Goal: Leave review/rating

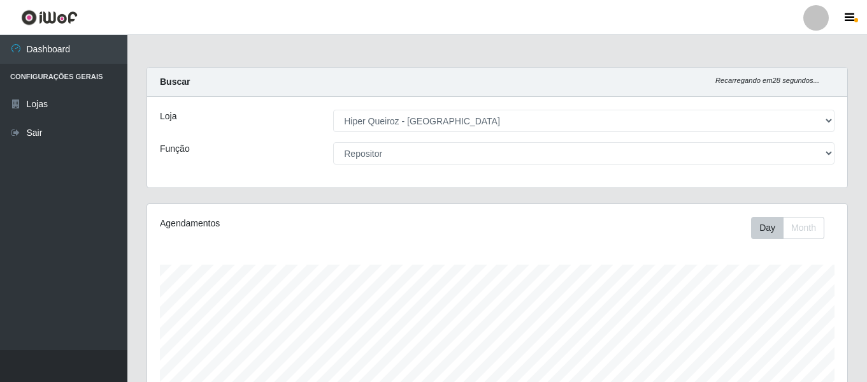
select select "497"
select select "24"
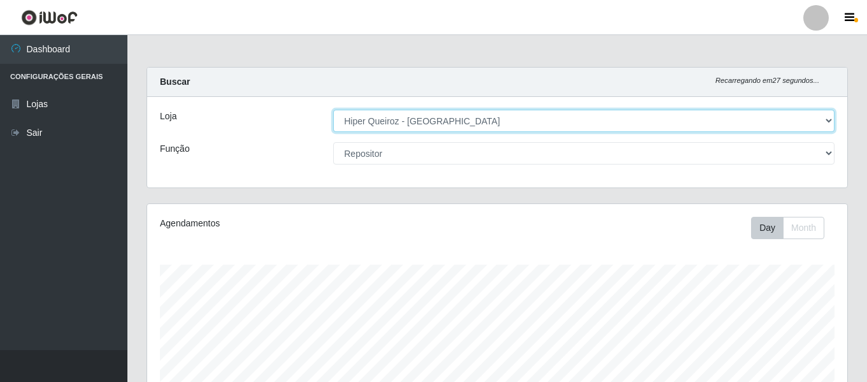
click at [829, 117] on select "[Selecione...] Hiper Queiroz - [GEOGRAPHIC_DATA]" at bounding box center [583, 121] width 501 height 22
click at [333, 110] on select "[Selecione...] Hiper Queiroz - [GEOGRAPHIC_DATA]" at bounding box center [583, 121] width 501 height 22
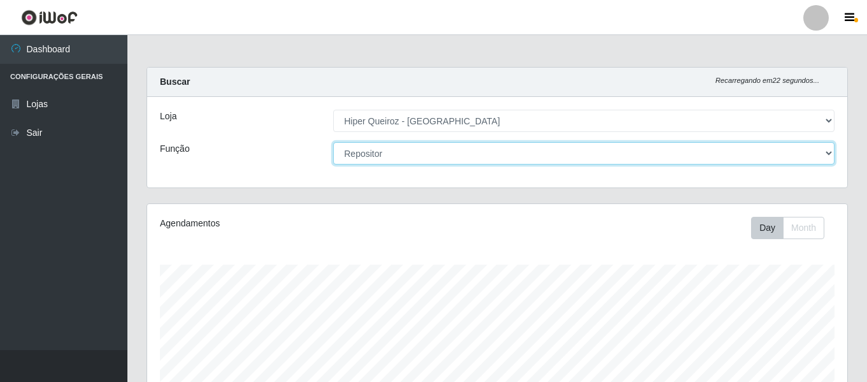
click at [745, 160] on select "[Selecione...] Embalador Embalador + Embalador ++ Repositor Repositor + Reposit…" at bounding box center [583, 153] width 501 height 22
click at [333, 142] on select "[Selecione...] Embalador Embalador + Embalador ++ Repositor Repositor + Reposit…" at bounding box center [583, 153] width 501 height 22
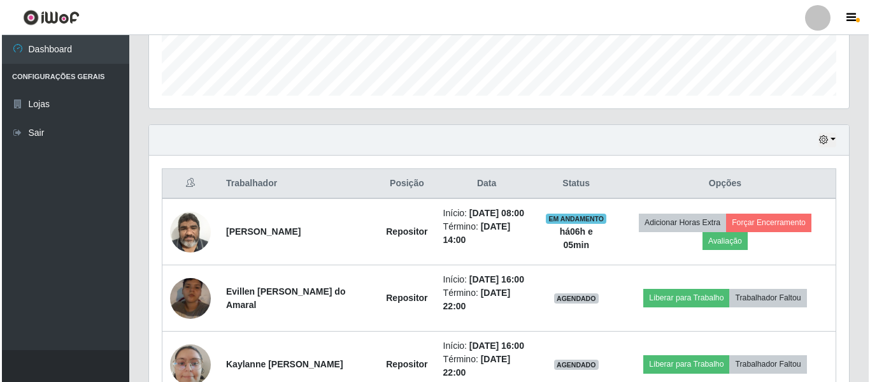
scroll to position [382, 0]
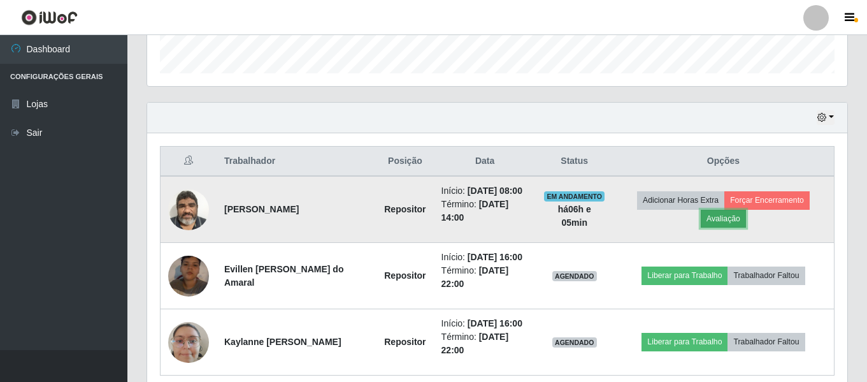
click at [738, 227] on button "Avaliação" at bounding box center [723, 219] width 45 height 18
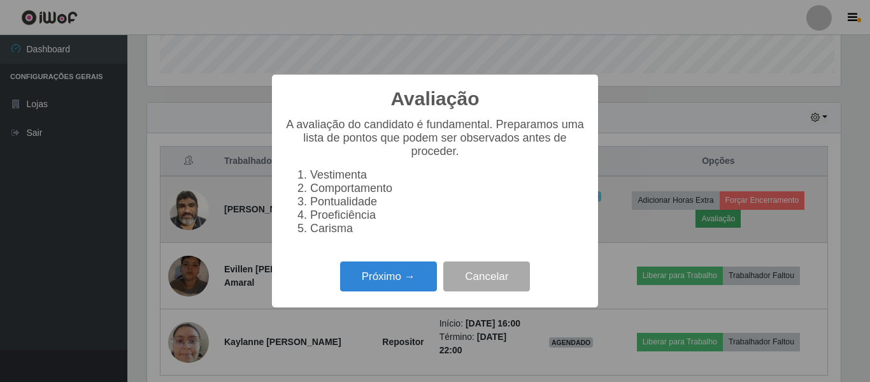
scroll to position [264, 694]
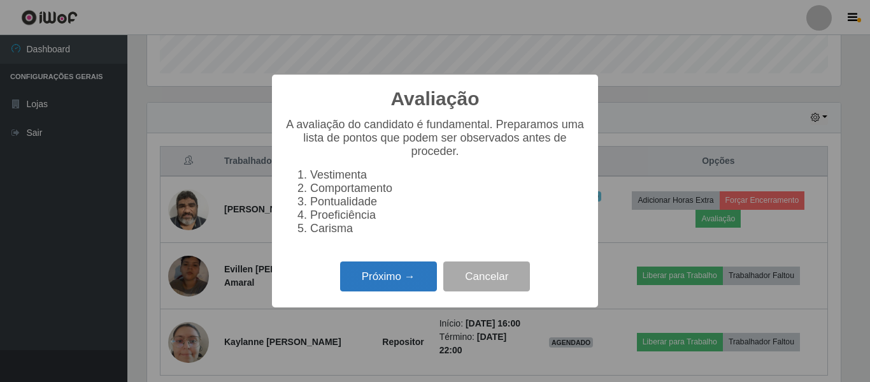
click at [422, 289] on button "Próximo →" at bounding box center [388, 276] width 97 height 30
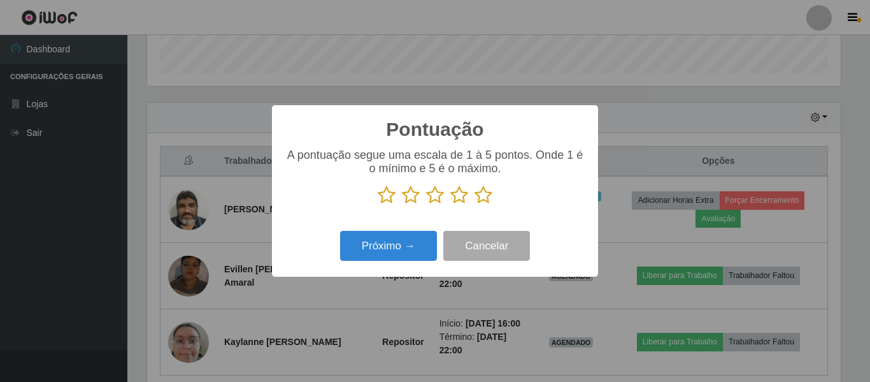
scroll to position [636685, 636255]
click at [483, 196] on icon at bounding box center [484, 194] width 18 height 19
click at [475, 204] on input "radio" at bounding box center [475, 204] width 0 height 0
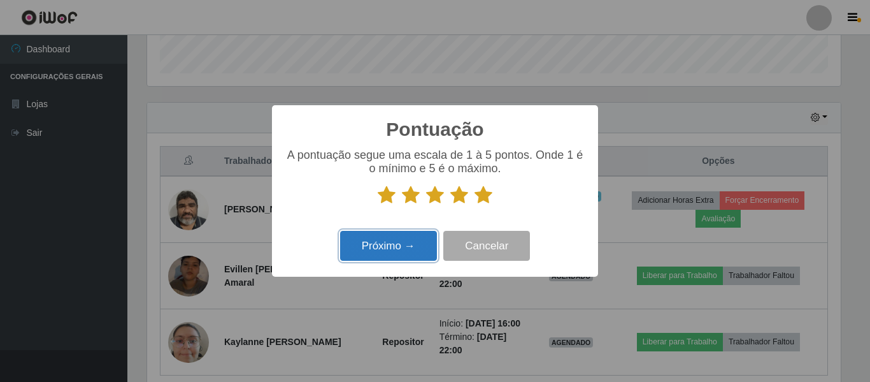
click at [394, 241] on button "Próximo →" at bounding box center [388, 246] width 97 height 30
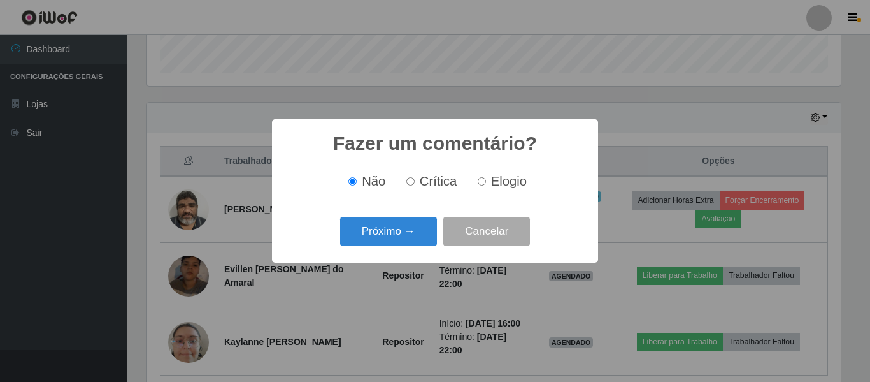
click at [492, 180] on span "Elogio" at bounding box center [509, 181] width 36 height 14
click at [486, 180] on input "Elogio" at bounding box center [482, 181] width 8 height 8
radio input "true"
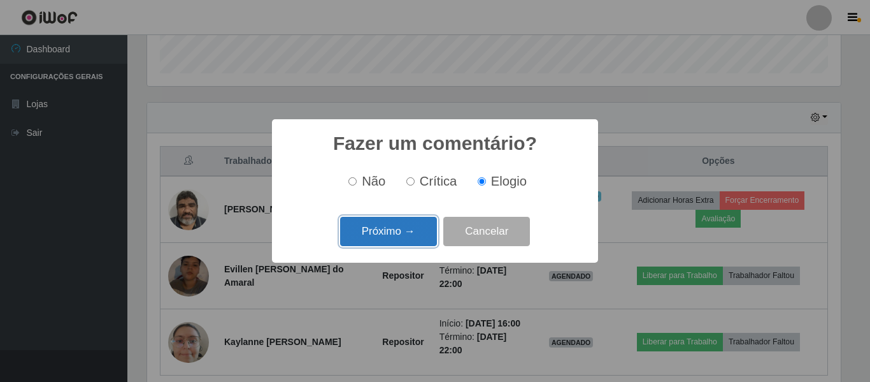
click at [390, 235] on button "Próximo →" at bounding box center [388, 232] width 97 height 30
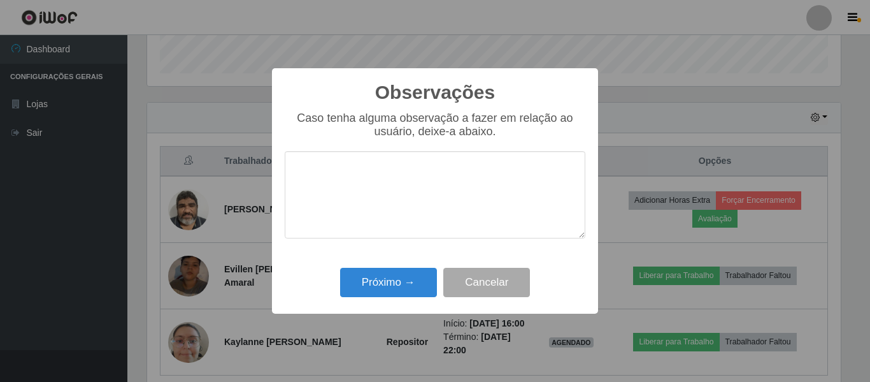
click at [385, 187] on textarea at bounding box center [435, 194] width 301 height 87
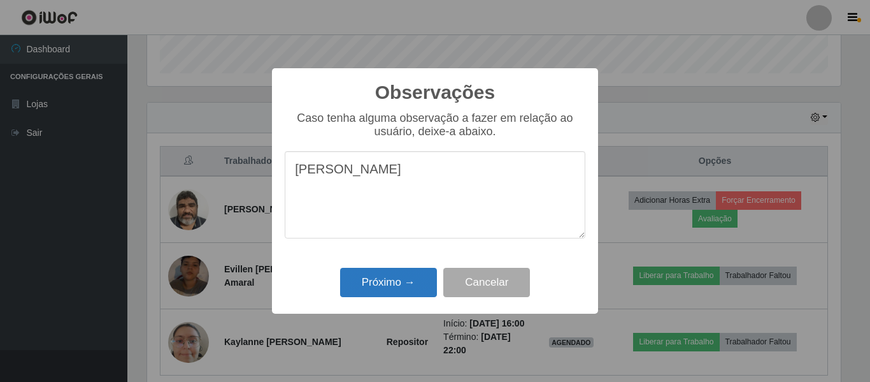
type textarea "[PERSON_NAME]"
click at [386, 284] on button "Próximo →" at bounding box center [388, 283] width 97 height 30
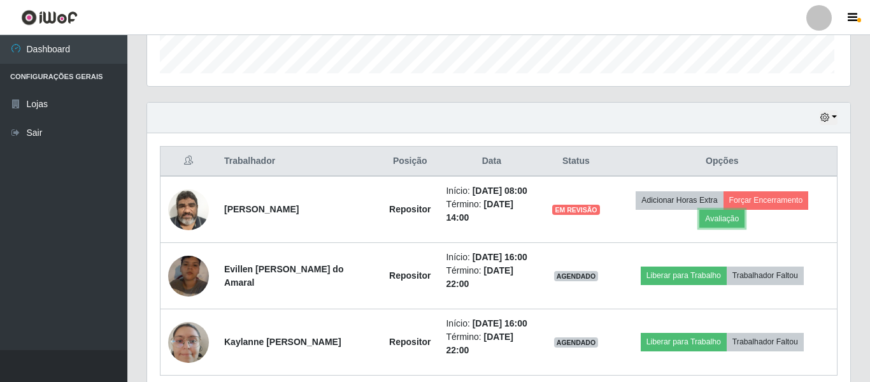
scroll to position [264, 700]
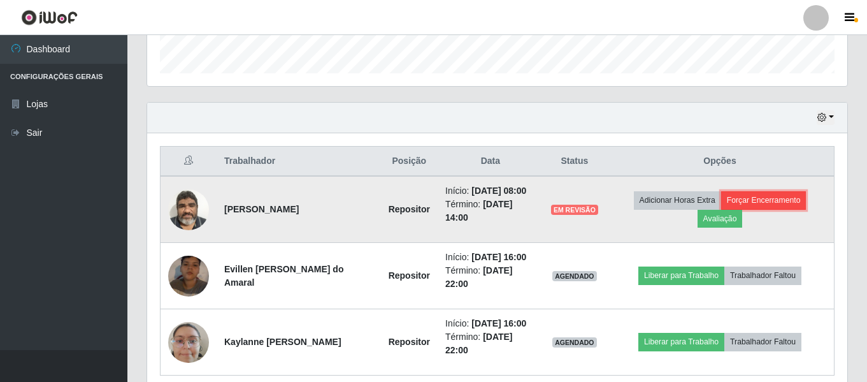
click at [786, 201] on button "Forçar Encerramento" at bounding box center [763, 200] width 85 height 18
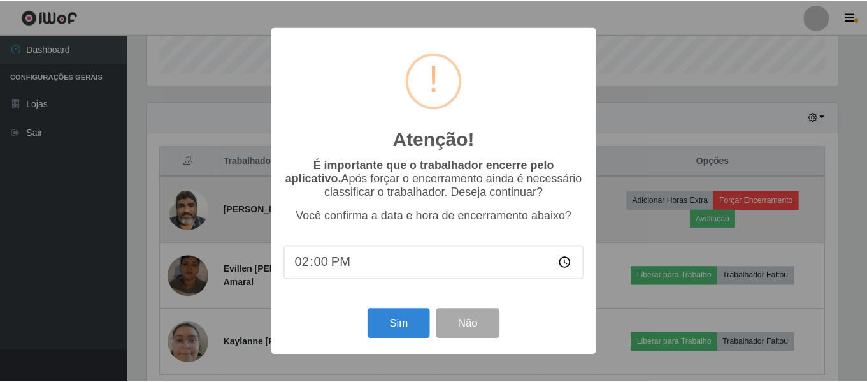
scroll to position [264, 694]
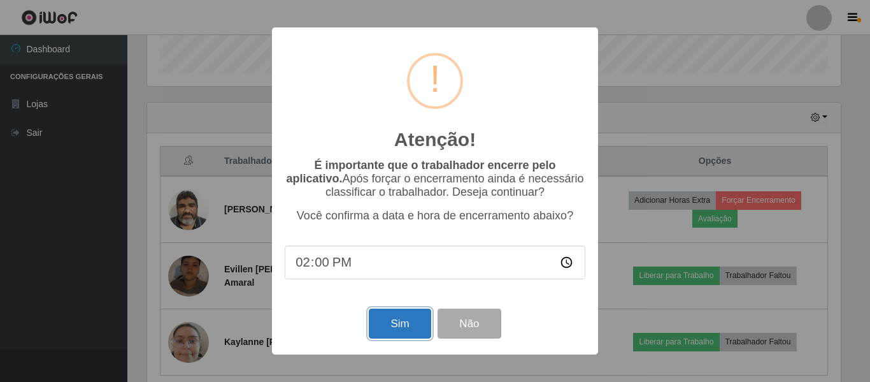
click at [412, 331] on button "Sim" at bounding box center [400, 323] width 62 height 30
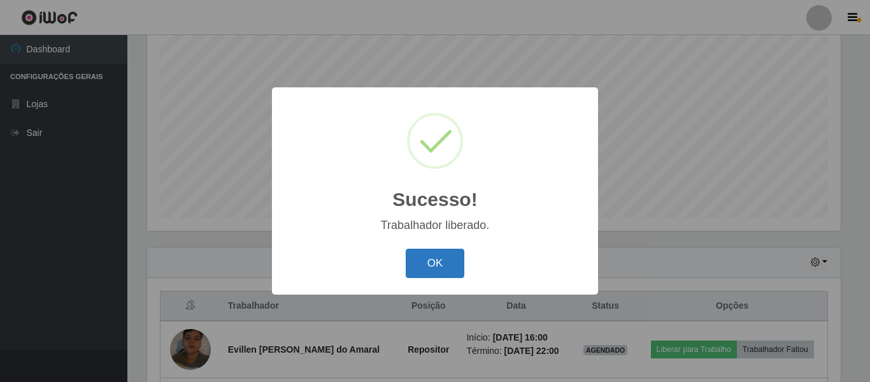
click at [445, 268] on button "OK" at bounding box center [435, 263] width 59 height 30
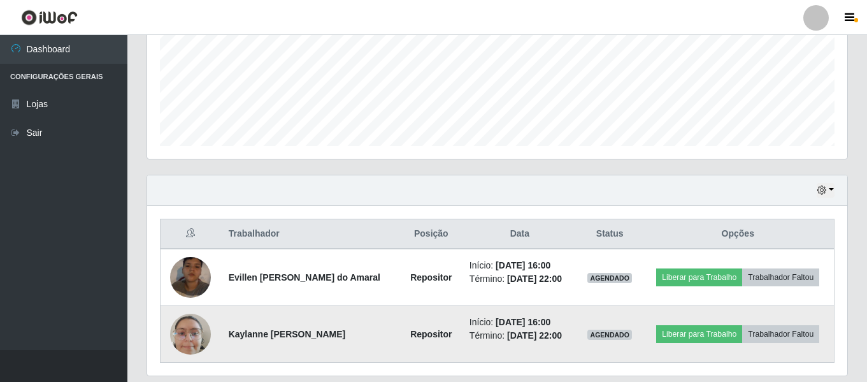
scroll to position [287, 0]
